Goal: Communication & Community: Share content

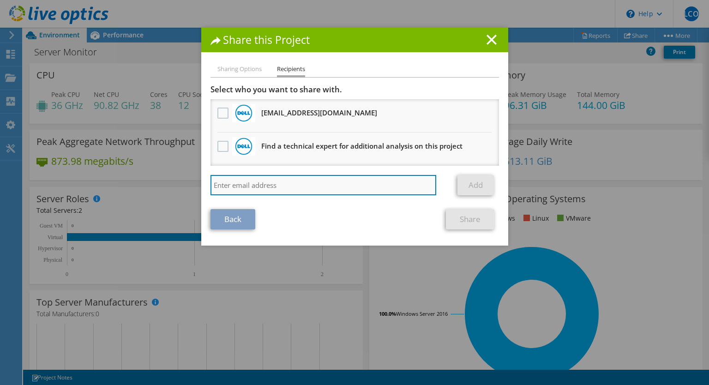
click at [251, 184] on input "search" at bounding box center [324, 185] width 226 height 20
paste input "[EMAIL_ADDRESS][PERSON_NAME][DOMAIN_NAME]"
type input "[EMAIL_ADDRESS][PERSON_NAME][DOMAIN_NAME]"
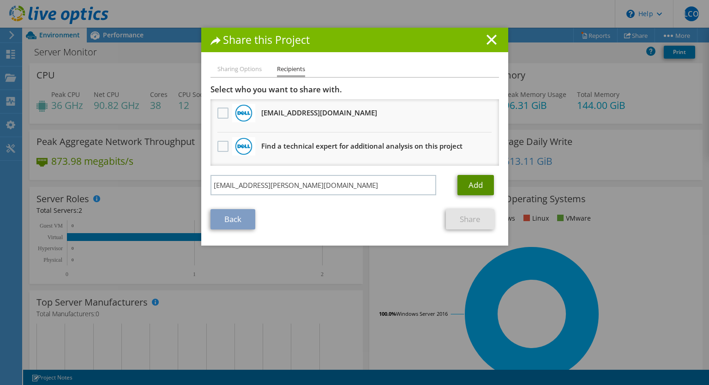
click at [479, 187] on link "Add" at bounding box center [476, 185] width 36 height 20
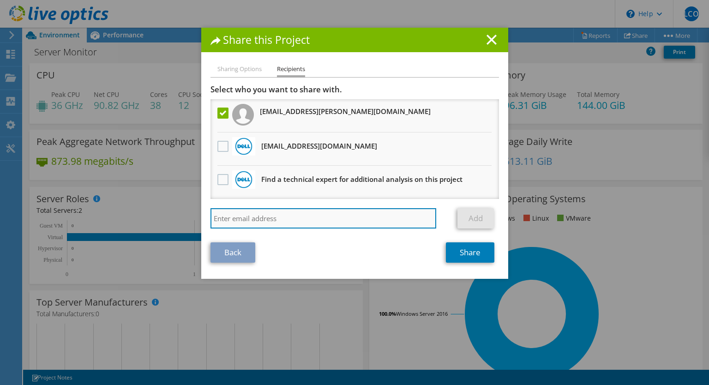
click at [281, 216] on input "search" at bounding box center [324, 218] width 226 height 20
paste input "[PERSON_NAME][EMAIL_ADDRESS][PERSON_NAME][DOMAIN_NAME]"
type input "[PERSON_NAME][EMAIL_ADDRESS][PERSON_NAME][DOMAIN_NAME]"
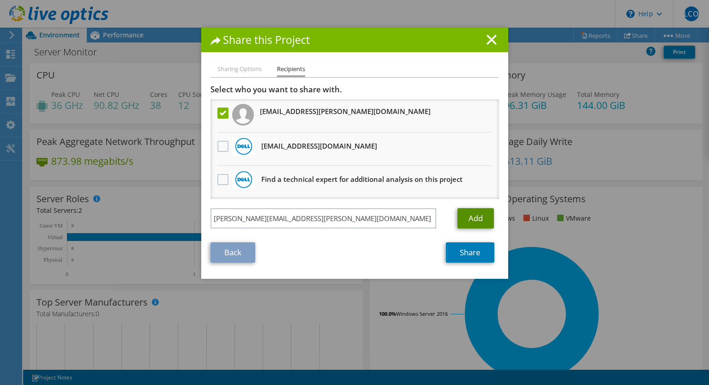
click at [474, 216] on link "Add" at bounding box center [476, 218] width 36 height 20
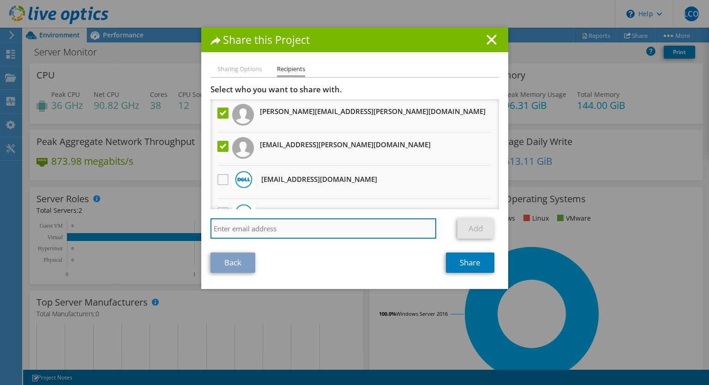
click at [277, 226] on input "search" at bounding box center [324, 228] width 226 height 20
paste input "[PERSON_NAME][EMAIL_ADDRESS][DOMAIN_NAME]"
type input "[PERSON_NAME][EMAIL_ADDRESS][DOMAIN_NAME]"
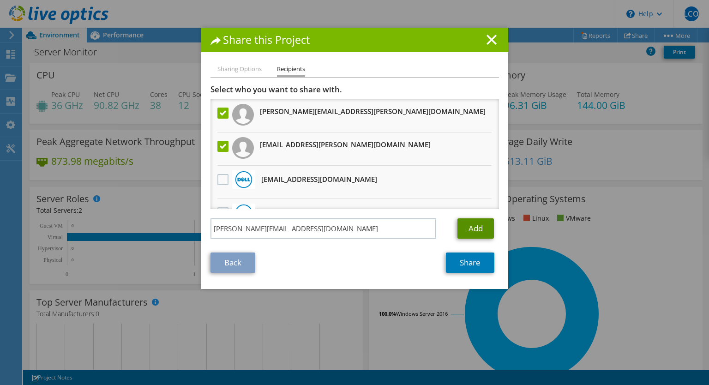
click at [467, 229] on link "Add" at bounding box center [476, 228] width 36 height 20
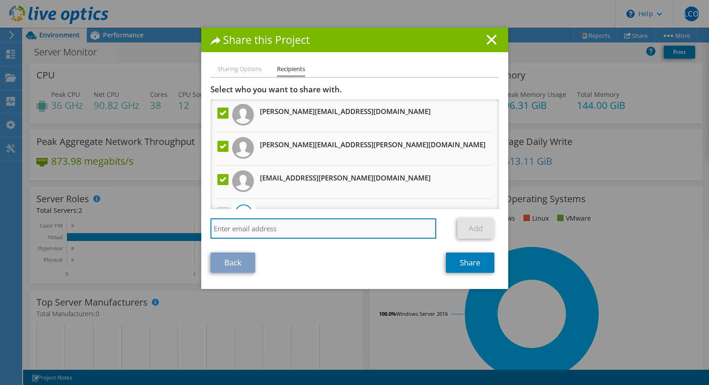
click at [265, 228] on input "search" at bounding box center [324, 228] width 226 height 20
type input "I"
type input "[EMAIL_ADDRESS][PERSON_NAME][DOMAIN_NAME]"
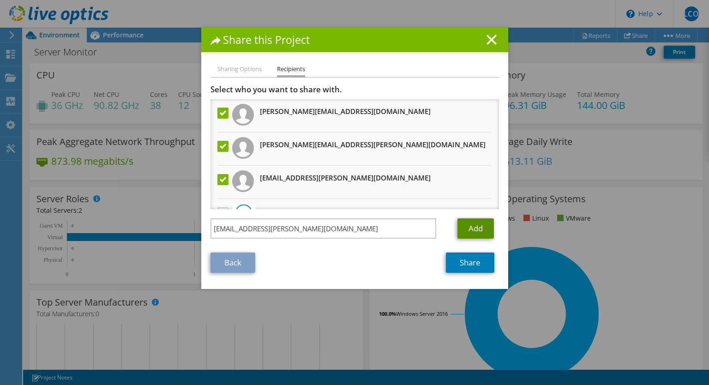
click at [477, 233] on link "Add" at bounding box center [476, 228] width 36 height 20
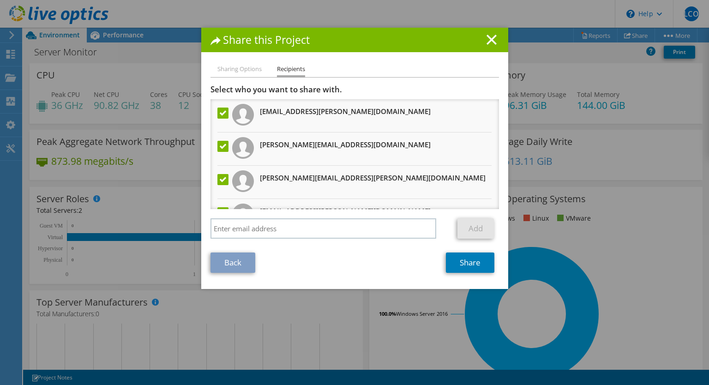
scroll to position [87, 0]
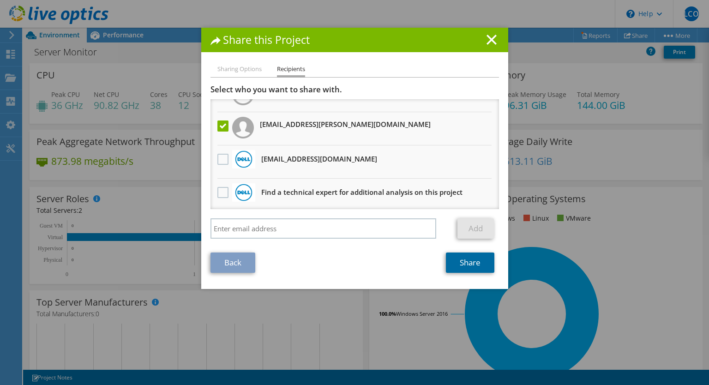
click at [474, 265] on link "Share" at bounding box center [470, 263] width 48 height 20
